Goal: Transaction & Acquisition: Purchase product/service

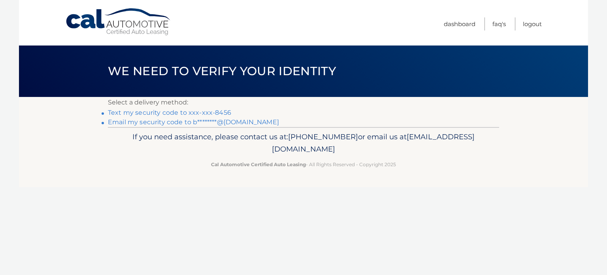
click at [204, 112] on link "Text my security code to xxx-xxx-8456" at bounding box center [169, 113] width 123 height 8
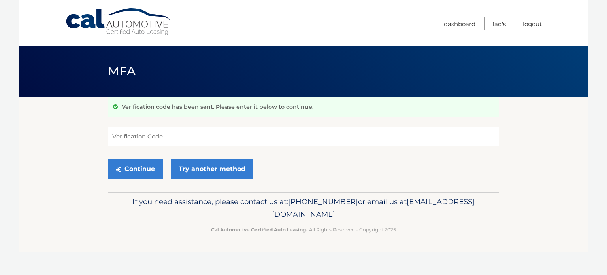
click at [199, 133] on input "Verification Code" at bounding box center [303, 136] width 391 height 20
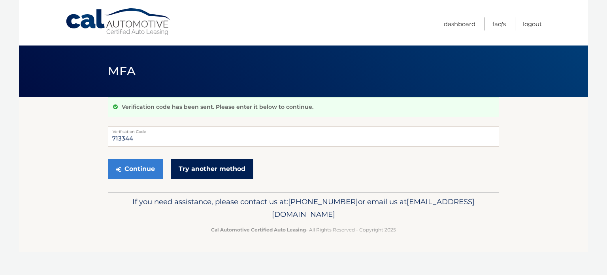
type input "713344"
click at [228, 168] on link "Try another method" at bounding box center [212, 169] width 83 height 20
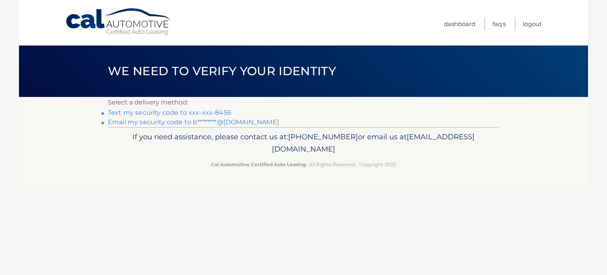
click at [158, 113] on link "Text my security code to xxx-xxx-8456" at bounding box center [169, 113] width 123 height 8
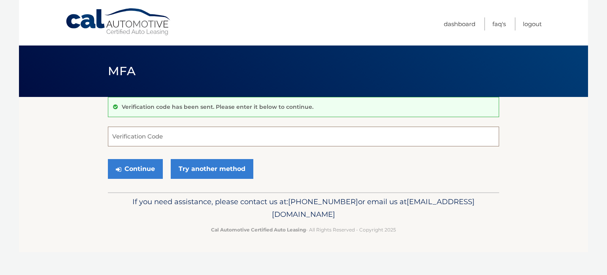
click at [158, 138] on input "Verification Code" at bounding box center [303, 136] width 391 height 20
type input "540918"
click at [135, 169] on button "Continue" at bounding box center [135, 169] width 55 height 20
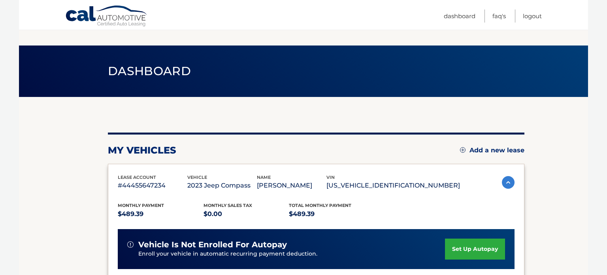
scroll to position [169, 0]
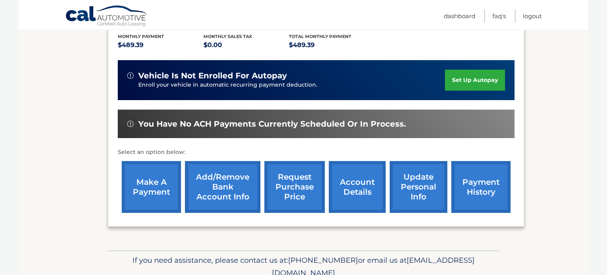
click at [140, 182] on link "make a payment" at bounding box center [151, 187] width 59 height 52
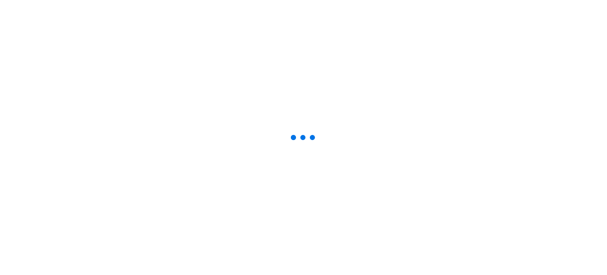
select select "MzFiYzVmMjQtNzU4Mi00Y2VhLWE0MmItM2NiYjAyM2JjMDMw"
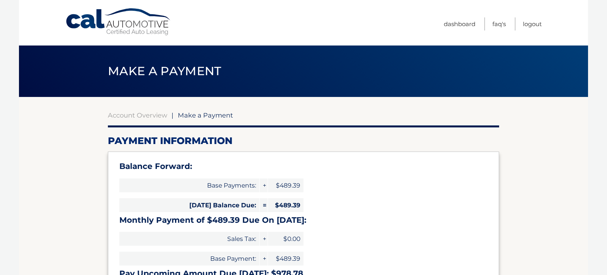
click at [409, 214] on div "Balance Forward: Base Payments: + $489.39 [DATE] Balance Due: = $489.39 Monthly…" at bounding box center [303, 221] width 391 height 140
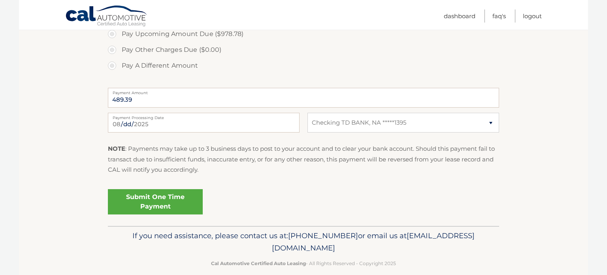
scroll to position [313, 0]
click at [172, 199] on link "Submit One Time Payment" at bounding box center [155, 200] width 95 height 25
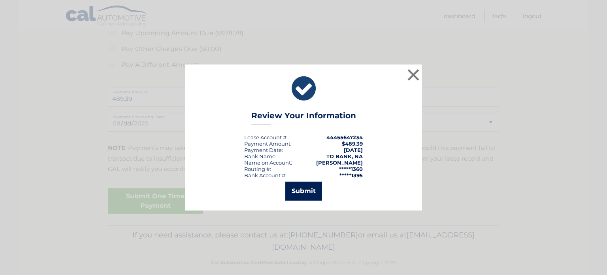
click at [294, 192] on button "Submit" at bounding box center [303, 190] width 37 height 19
